Goal: Navigation & Orientation: Find specific page/section

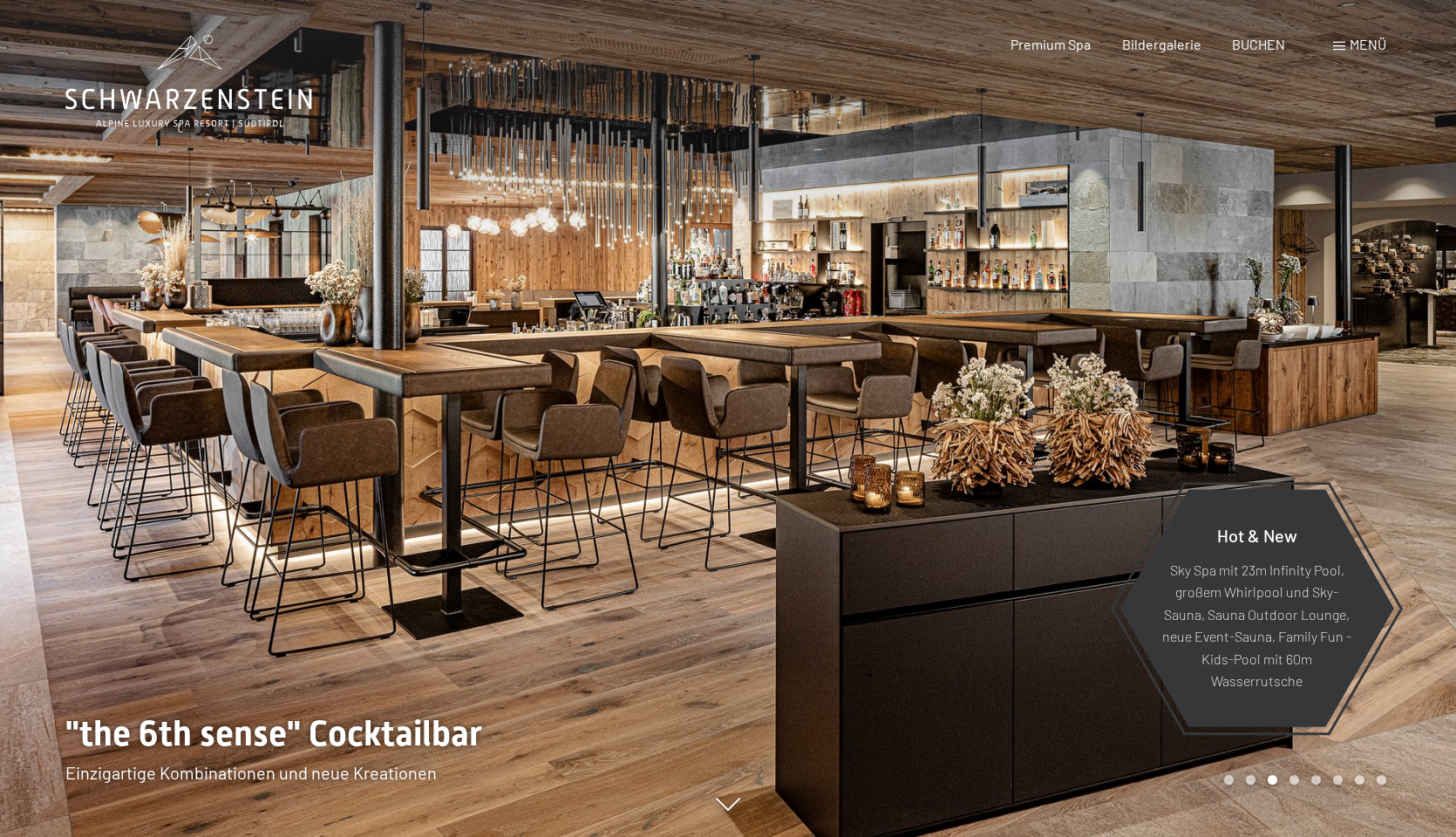
click at [504, 465] on div at bounding box center [364, 418] width 728 height 837
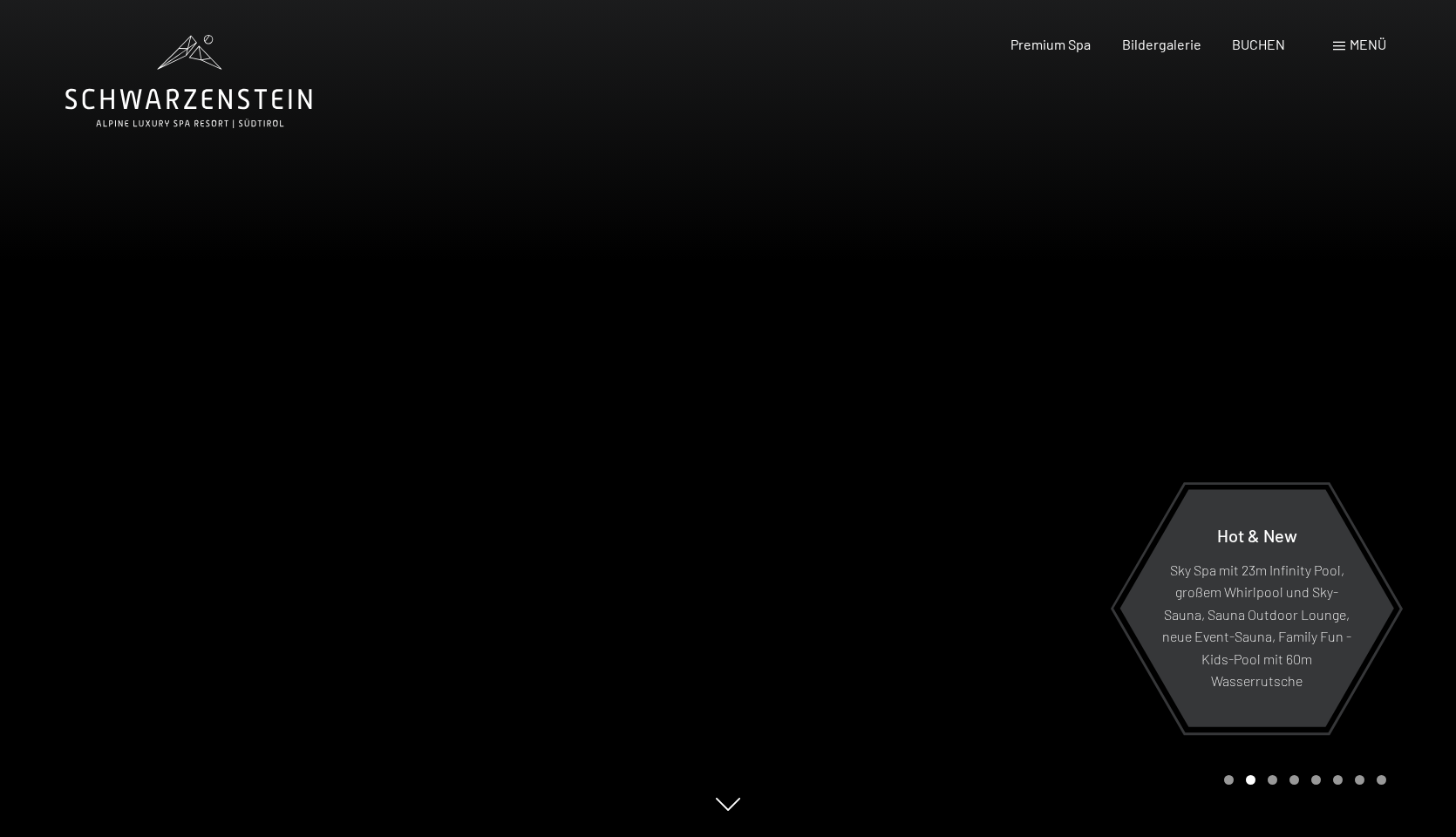
click at [504, 465] on div at bounding box center [364, 418] width 728 height 837
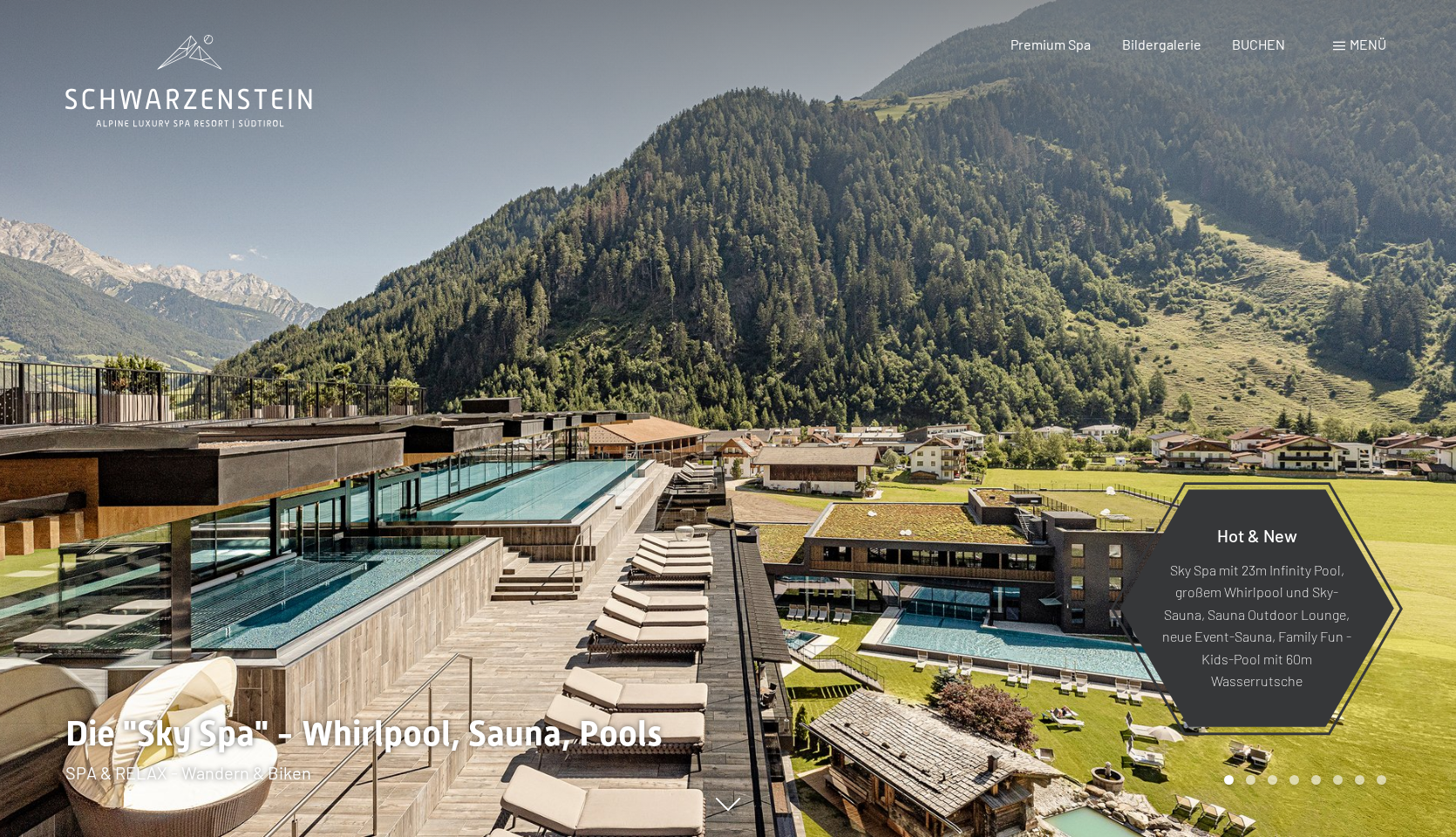
click at [504, 465] on div at bounding box center [364, 418] width 728 height 837
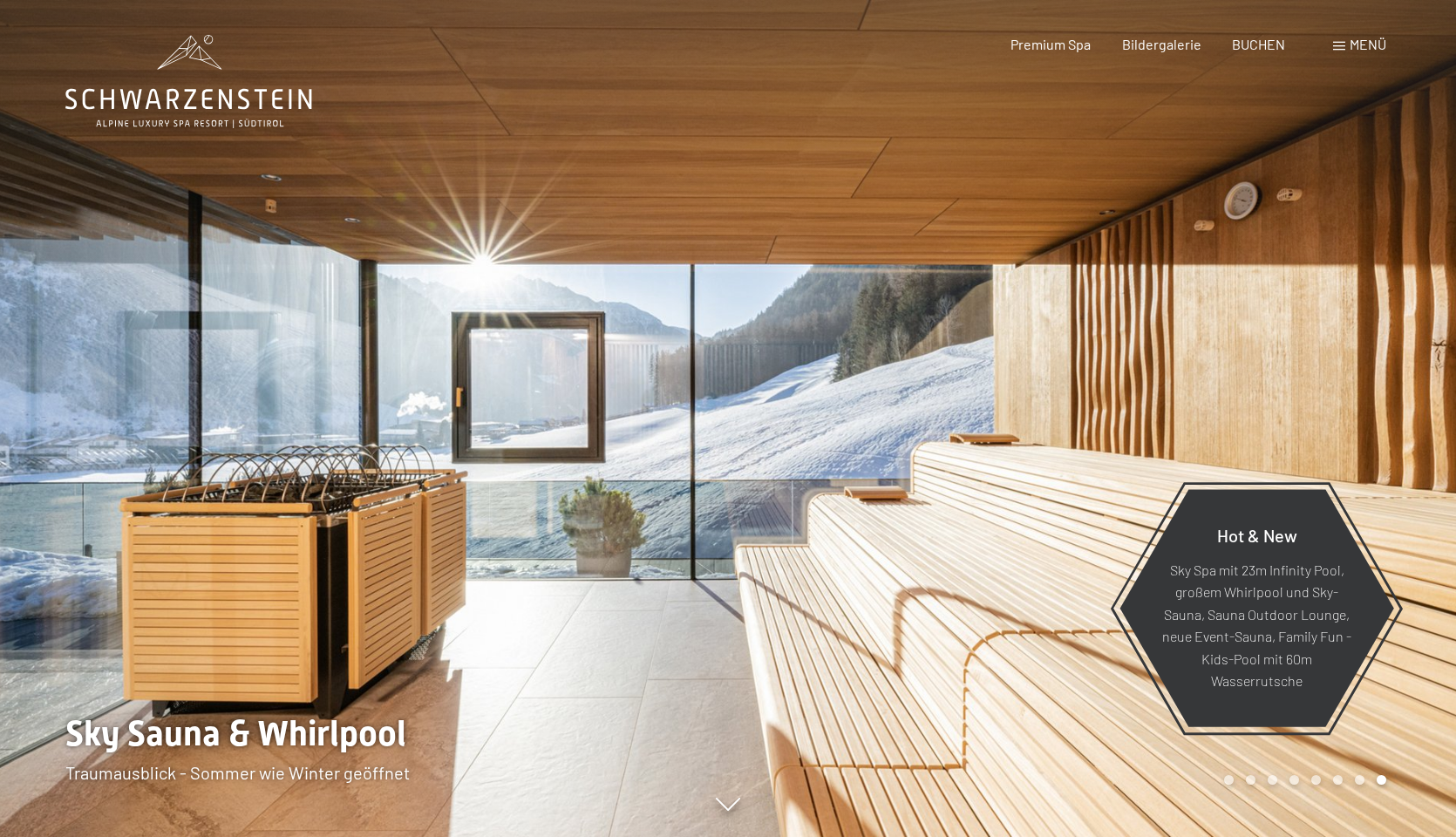
click at [504, 465] on div at bounding box center [364, 418] width 728 height 837
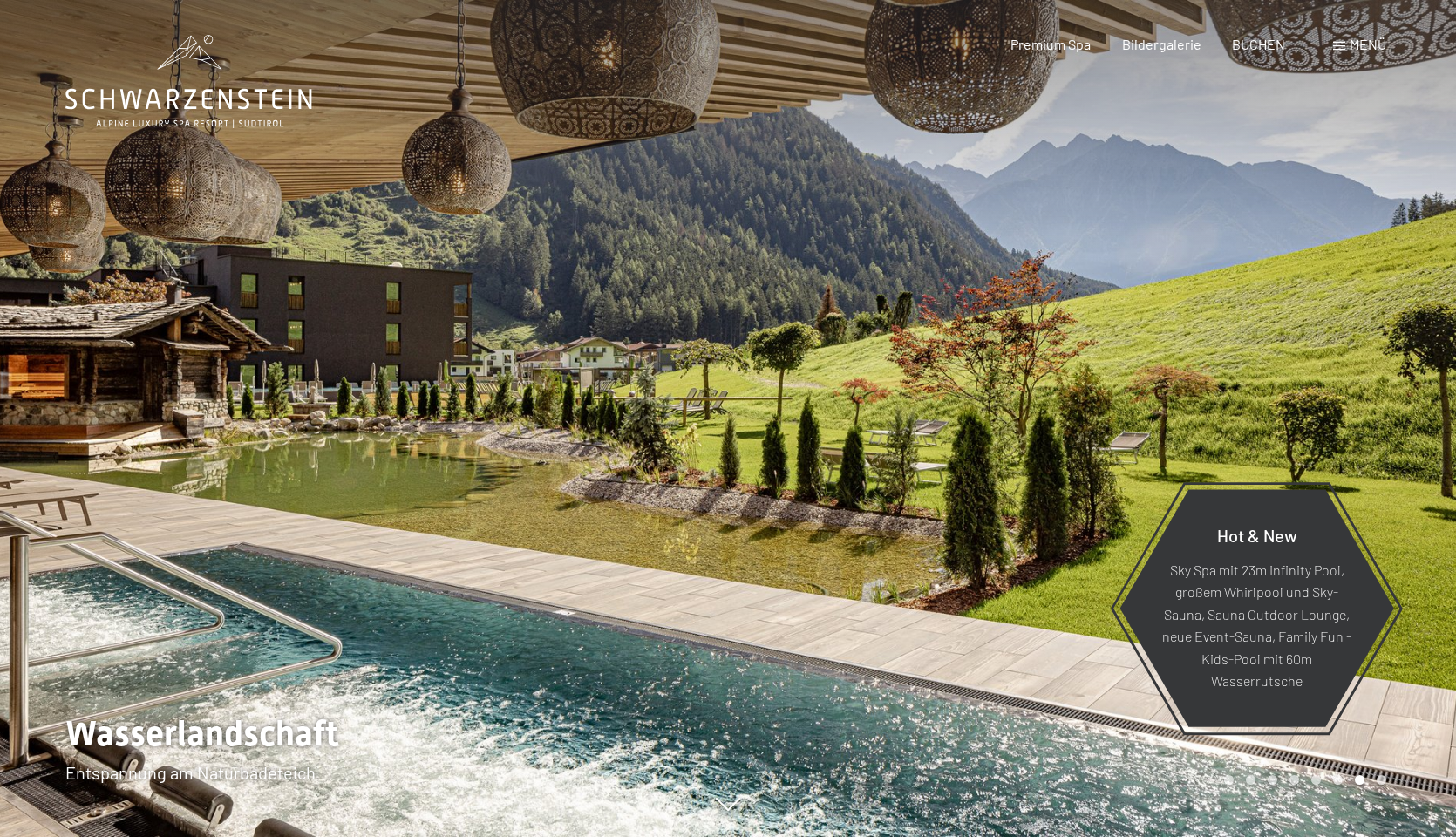
click at [504, 465] on div at bounding box center [364, 418] width 728 height 837
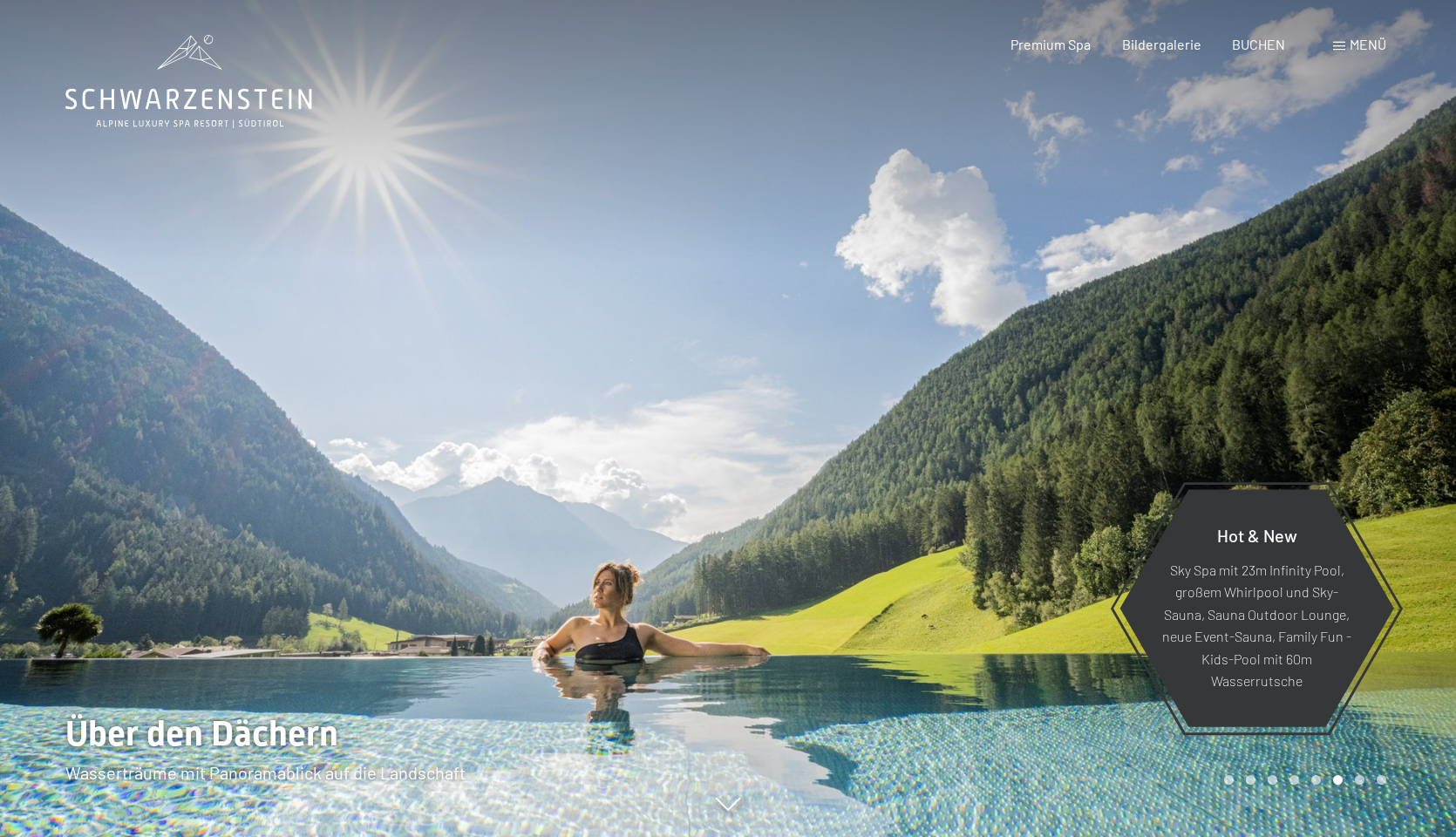
click at [504, 465] on div at bounding box center [364, 418] width 728 height 837
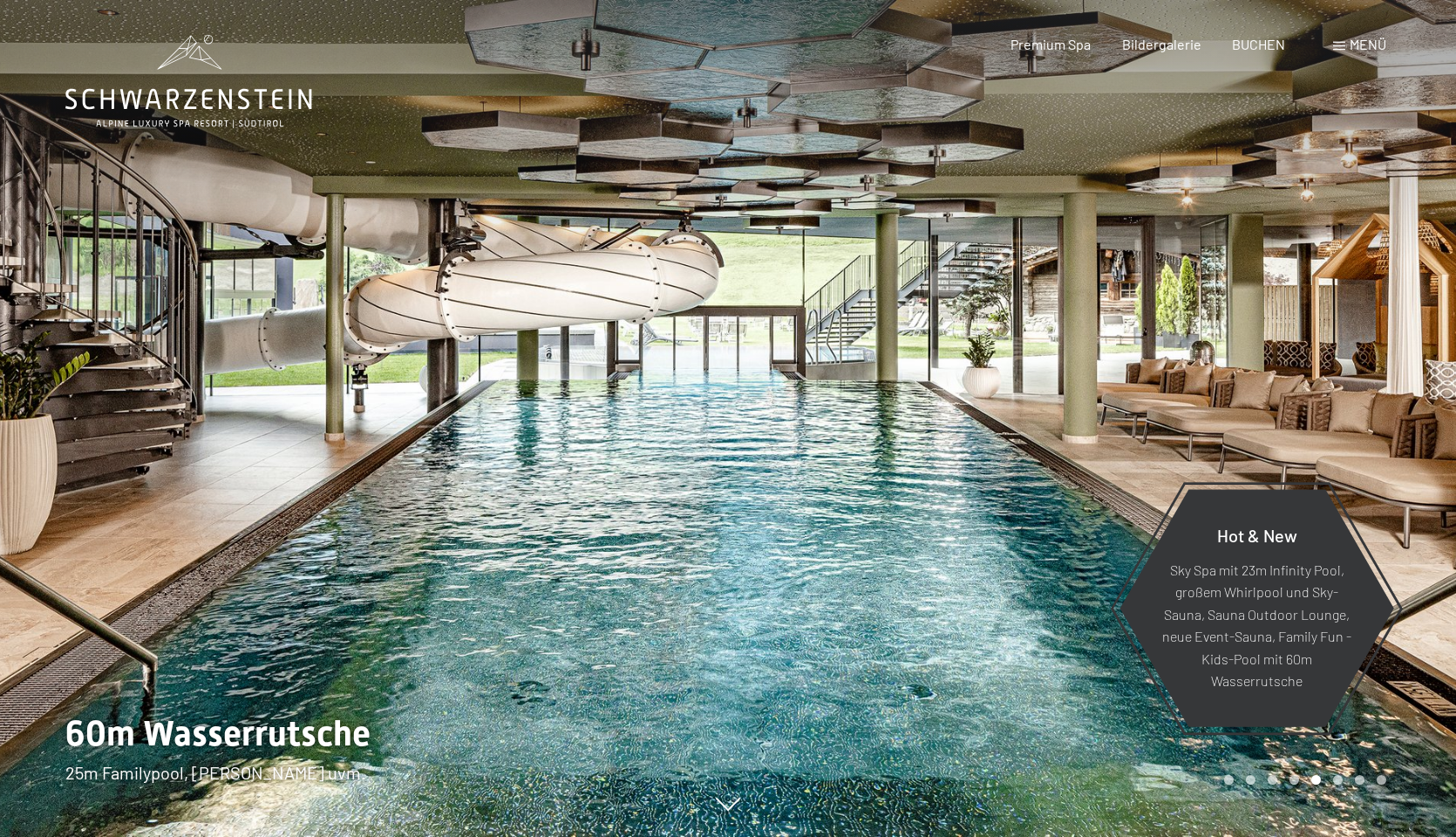
click at [504, 465] on div at bounding box center [364, 418] width 728 height 837
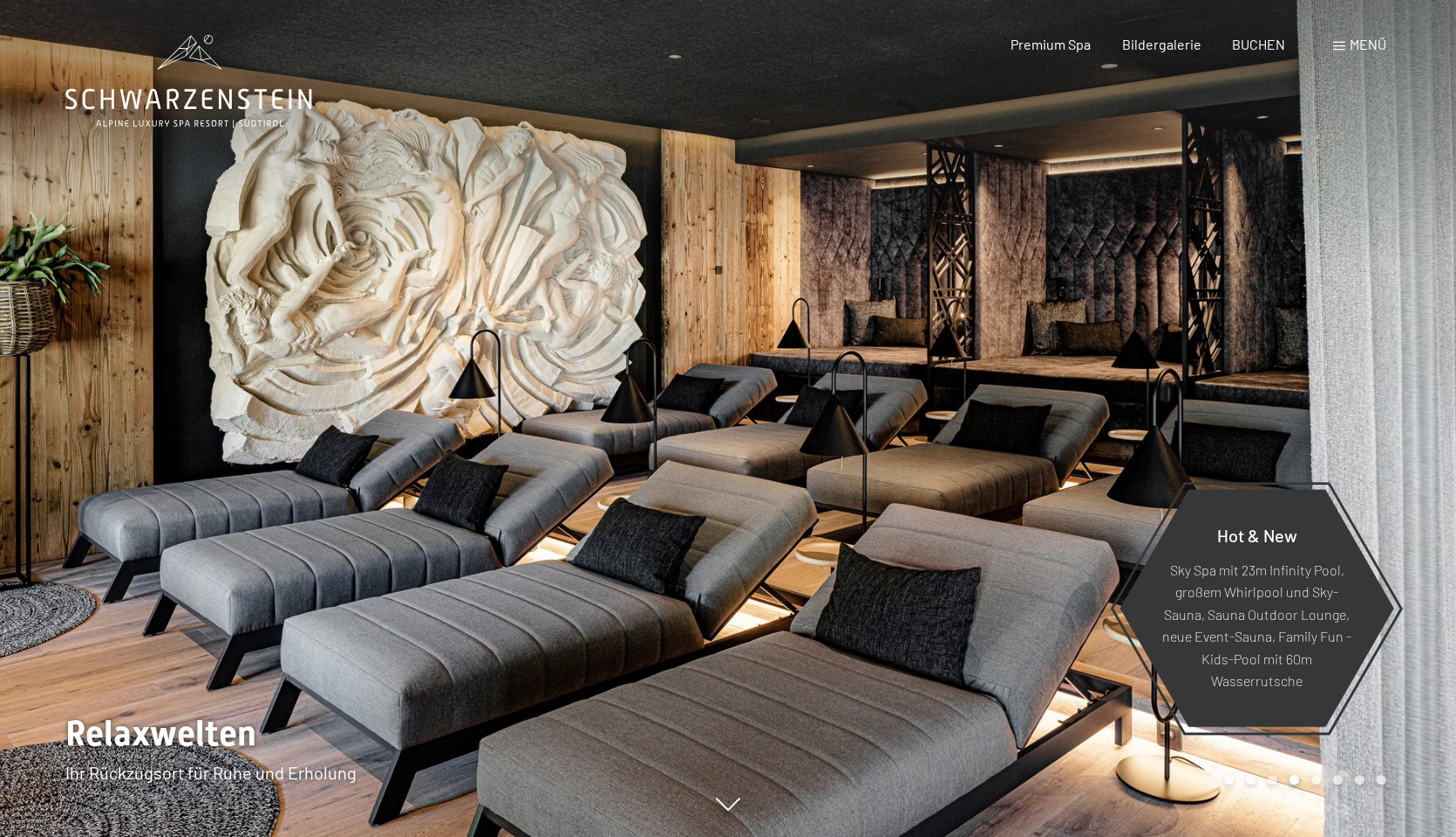
click at [1151, 54] on div "Buchen Anfragen Premium Spa Bildergalerie BUCHEN Menü DE IT EN Gutschein Bilder…" at bounding box center [1168, 45] width 437 height 20
click at [1153, 44] on span "Bildergalerie" at bounding box center [1162, 41] width 79 height 17
